Goal: Task Accomplishment & Management: Use online tool/utility

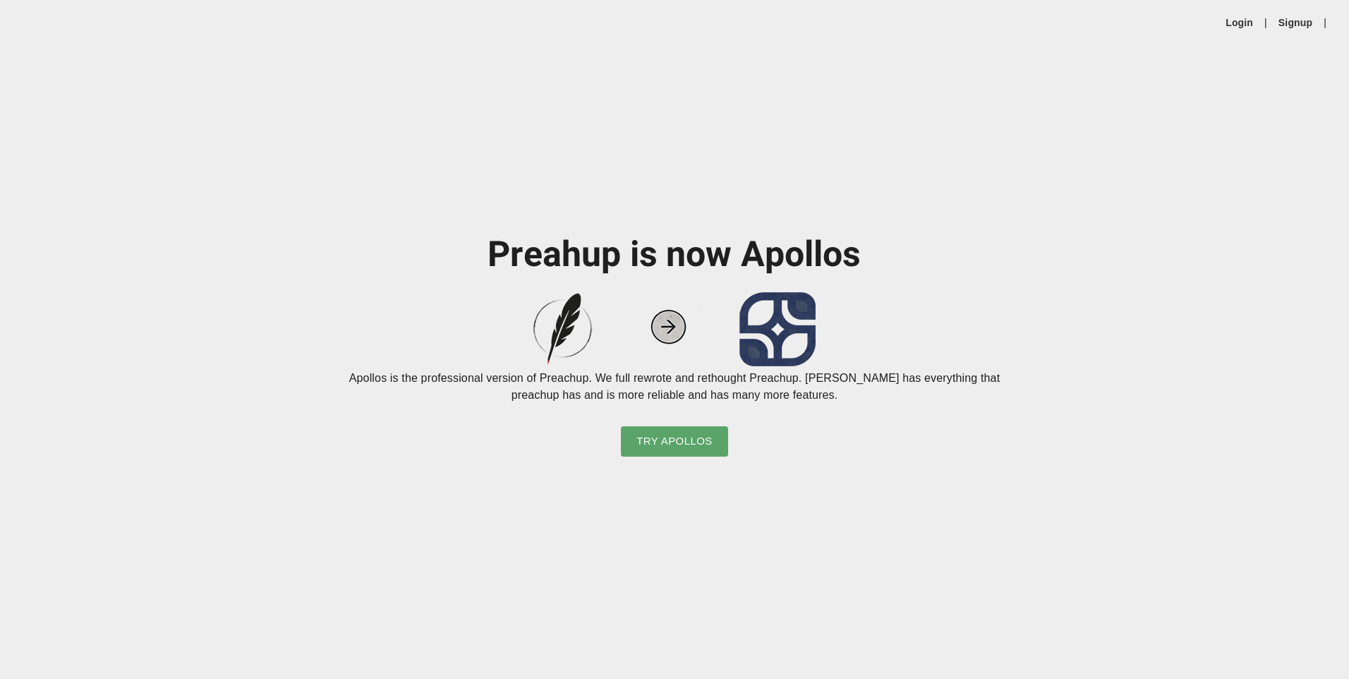
click at [669, 322] on img at bounding box center [674, 329] width 282 height 74
click at [697, 441] on span "Try Apollos" at bounding box center [674, 441] width 76 height 18
click at [692, 445] on span "Try Apollos" at bounding box center [674, 441] width 76 height 18
click at [707, 440] on span "Try Apollos" at bounding box center [674, 441] width 76 height 18
click at [1252, 20] on link "Login" at bounding box center [1240, 23] width 28 height 14
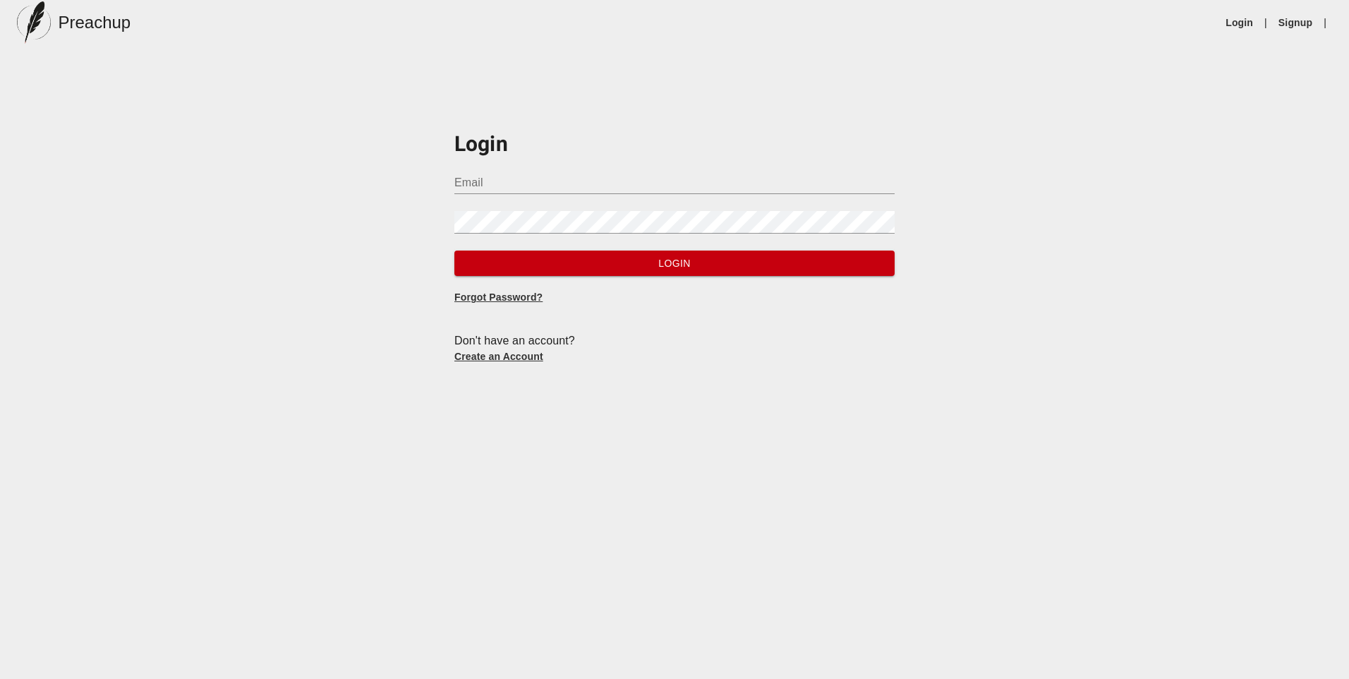
type input "[PERSON_NAME][EMAIL_ADDRESS][DOMAIN_NAME]"
click at [670, 262] on span "Login" at bounding box center [675, 264] width 418 height 18
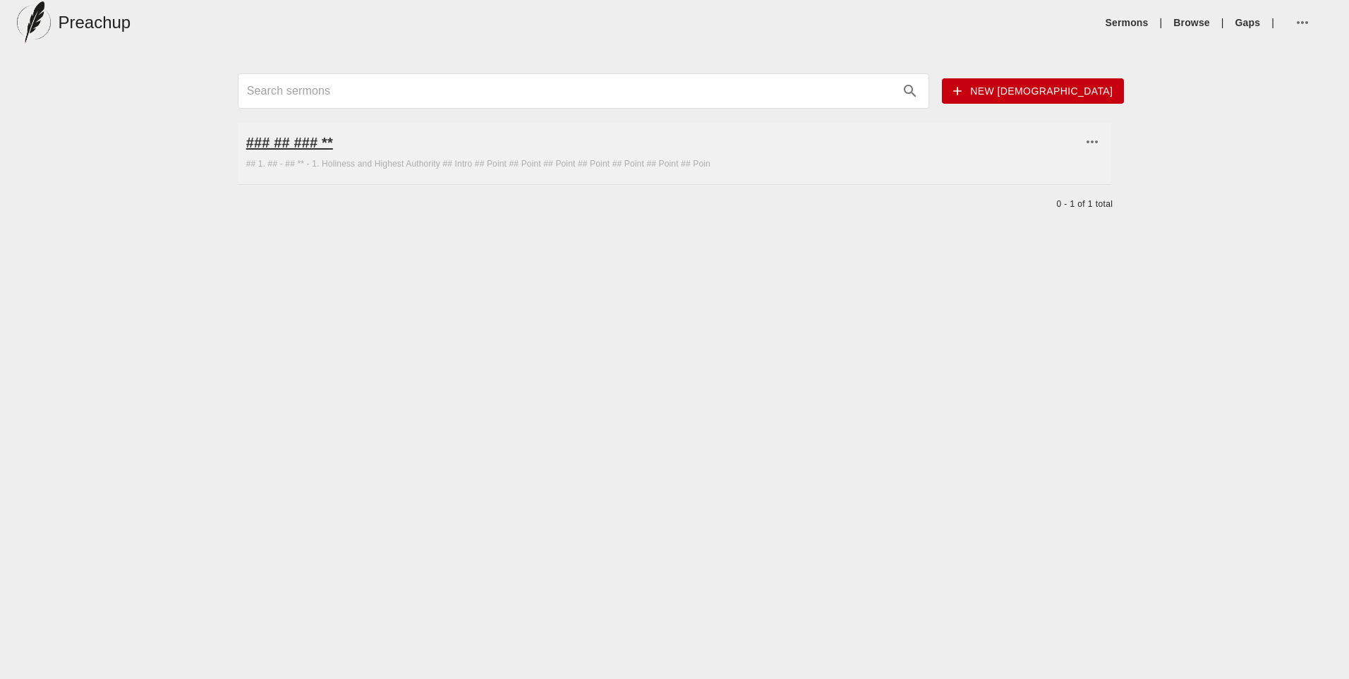
click at [315, 140] on h6 "### ## ### **" at bounding box center [664, 142] width 836 height 23
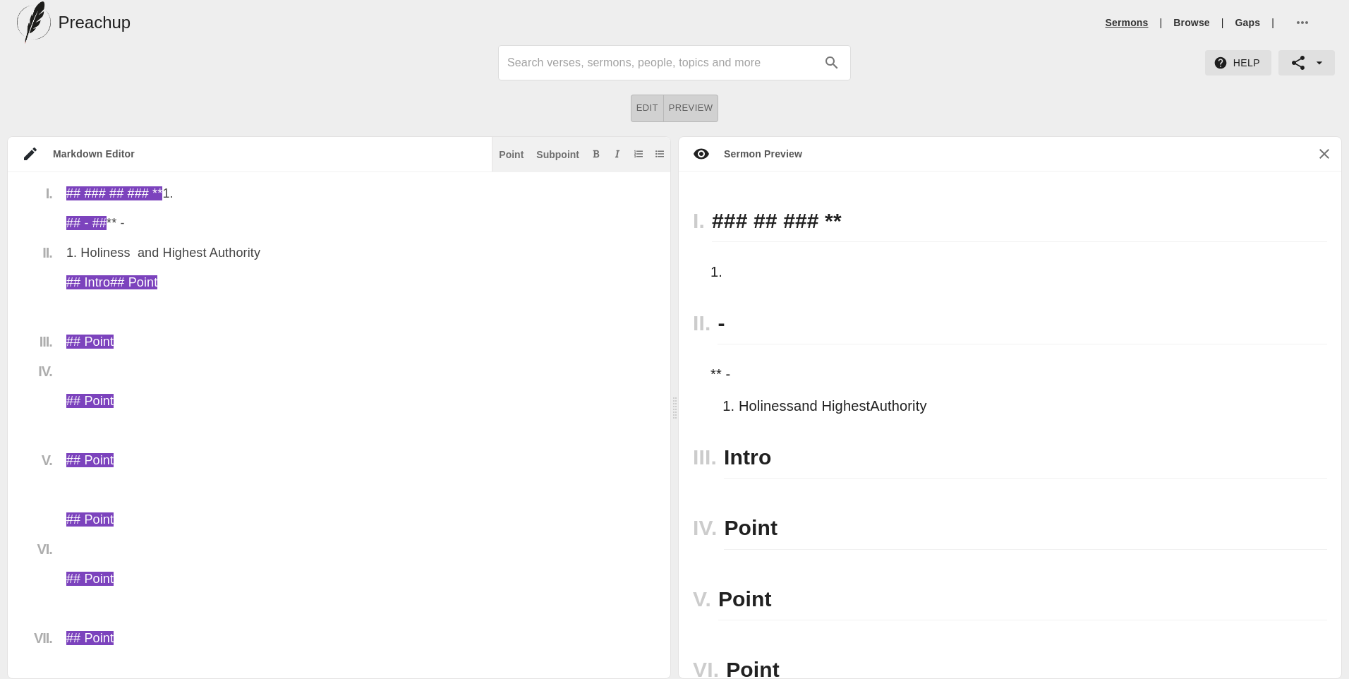
click at [1135, 23] on link "Sermons" at bounding box center [1127, 23] width 43 height 14
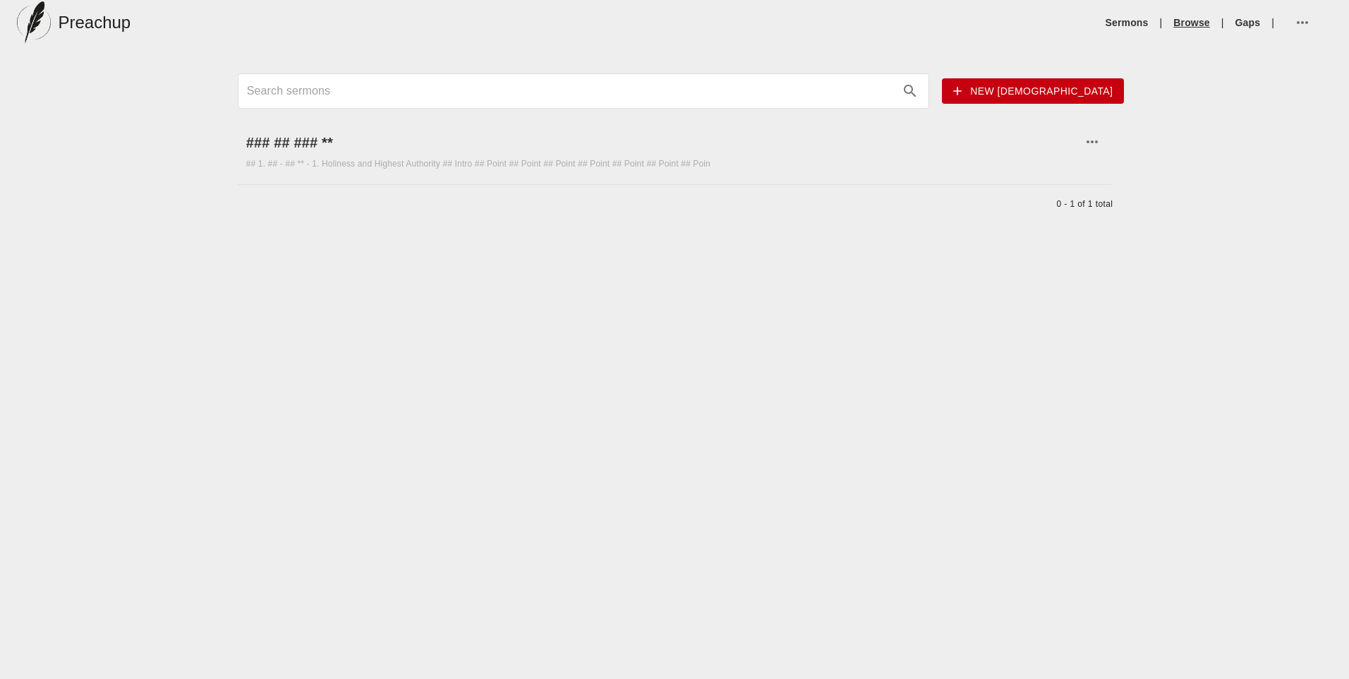
click at [1206, 24] on link "Browse" at bounding box center [1191, 23] width 36 height 14
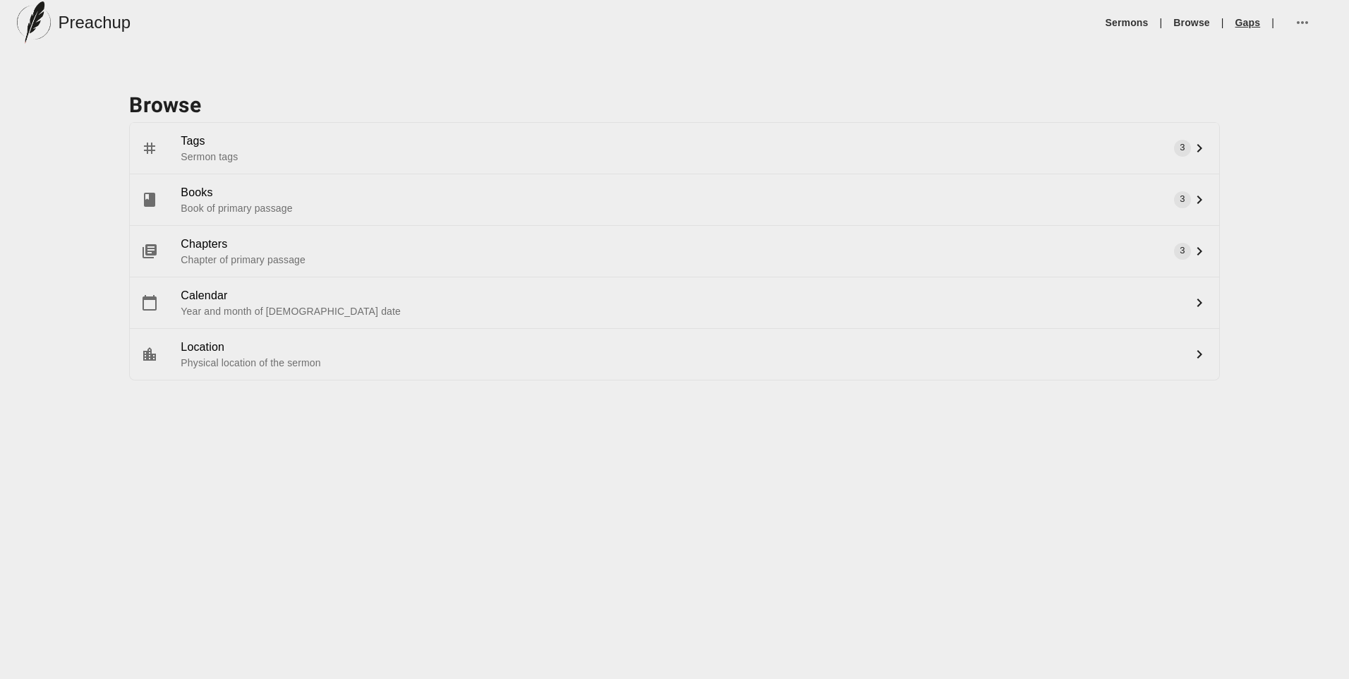
click at [1254, 24] on link "Gaps" at bounding box center [1247, 23] width 25 height 14
